Goal: Information Seeking & Learning: Check status

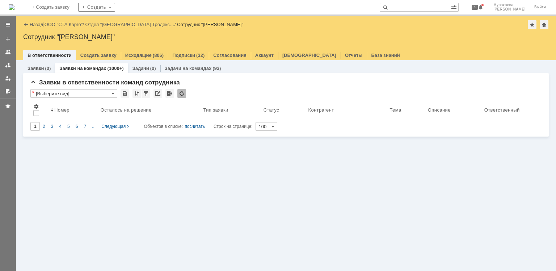
click at [410, 4] on input "text" at bounding box center [415, 7] width 71 height 9
type input "b"
type input "и"
type input "новожилова"
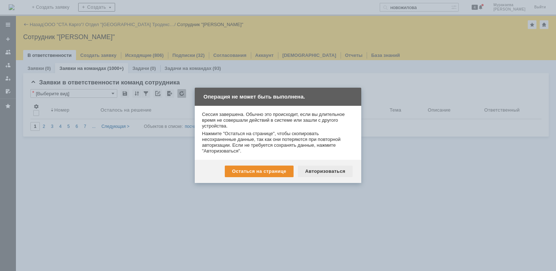
click at [323, 170] on div "Авторизоваться" at bounding box center [325, 172] width 55 height 12
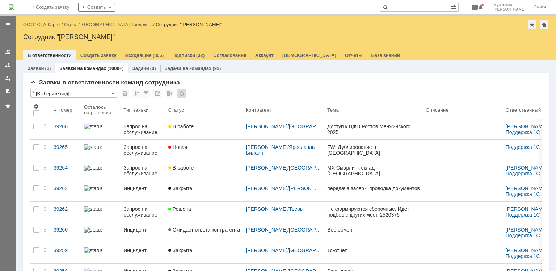
click at [419, 7] on input "text" at bounding box center [415, 7] width 71 height 9
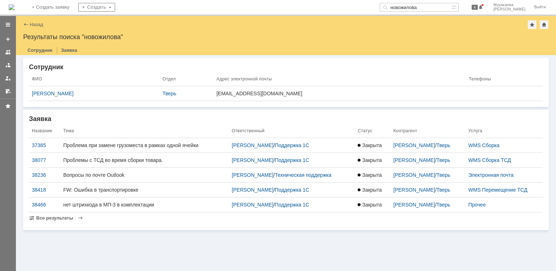
drag, startPoint x: 417, startPoint y: 7, endPoint x: 402, endPoint y: 7, distance: 15.2
click at [402, 7] on div "новожилова" at bounding box center [415, 7] width 71 height 9
type input "изменения в печатной форме торг-2"
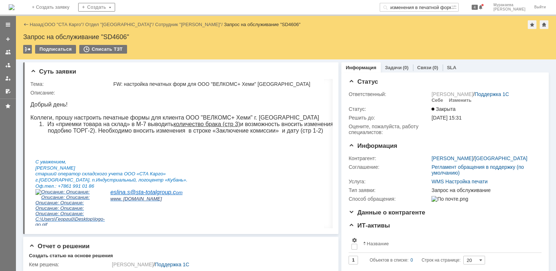
click at [459, 8] on span at bounding box center [454, 6] width 7 height 7
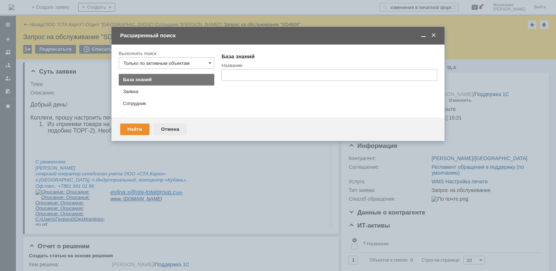
click at [170, 128] on div "Отмена" at bounding box center [170, 130] width 33 height 12
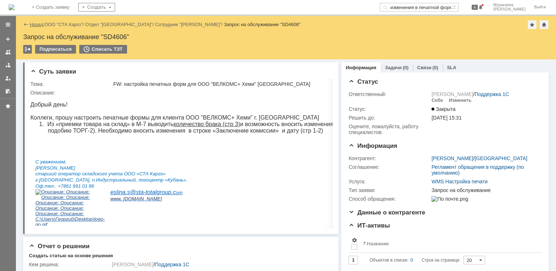
click at [34, 23] on link "Назад" at bounding box center [36, 24] width 13 height 5
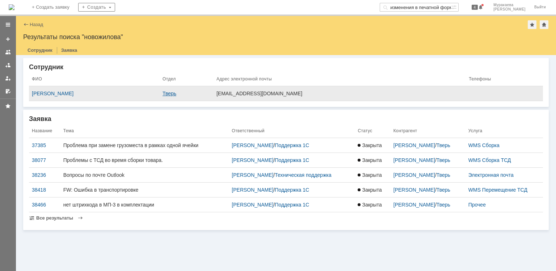
click at [176, 93] on link "Тверь" at bounding box center [170, 94] width 14 height 6
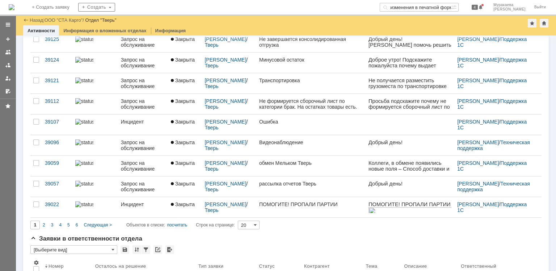
click at [260, 224] on input "20" at bounding box center [249, 225] width 22 height 9
click at [250, 260] on span "100" at bounding box center [251, 259] width 12 height 6
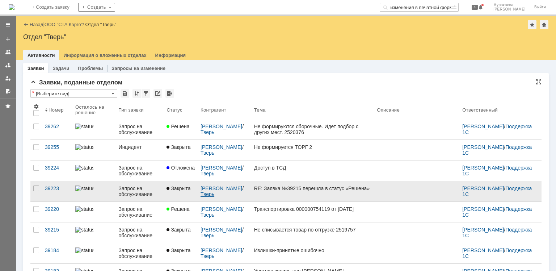
type input "100"
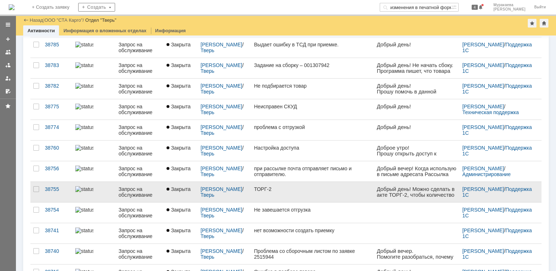
click at [124, 192] on div "Запрос на обслуживание" at bounding box center [140, 192] width 42 height 12
